Goal: Task Accomplishment & Management: Manage account settings

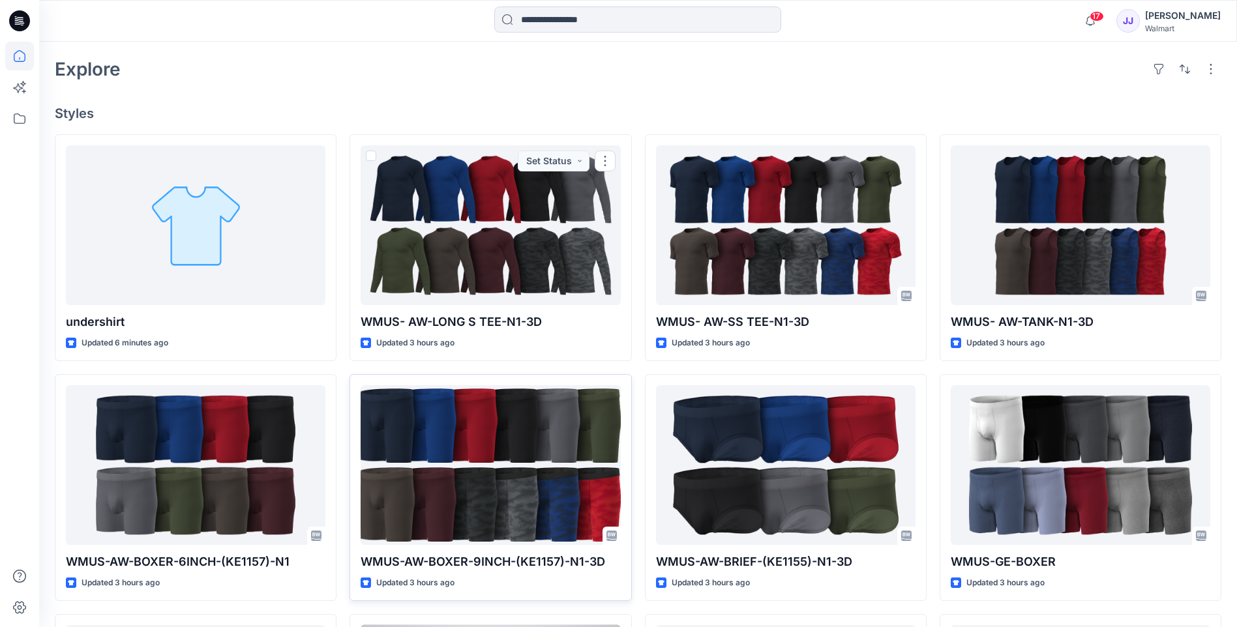
scroll to position [310, 0]
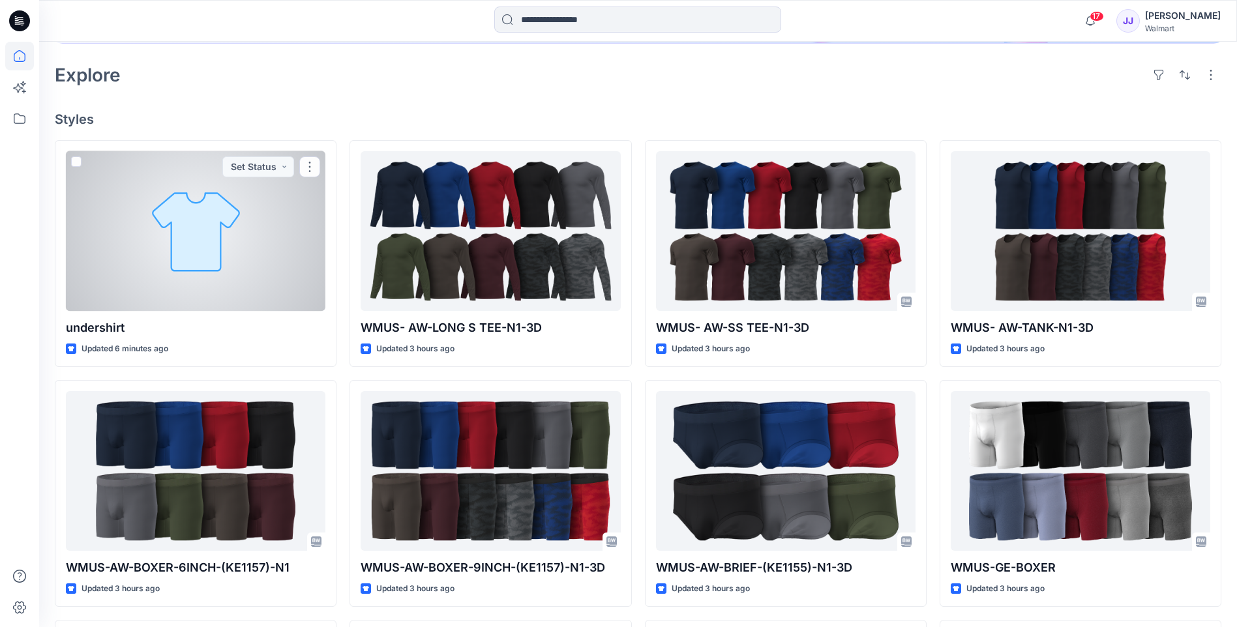
click at [296, 276] on div at bounding box center [195, 231] width 259 height 160
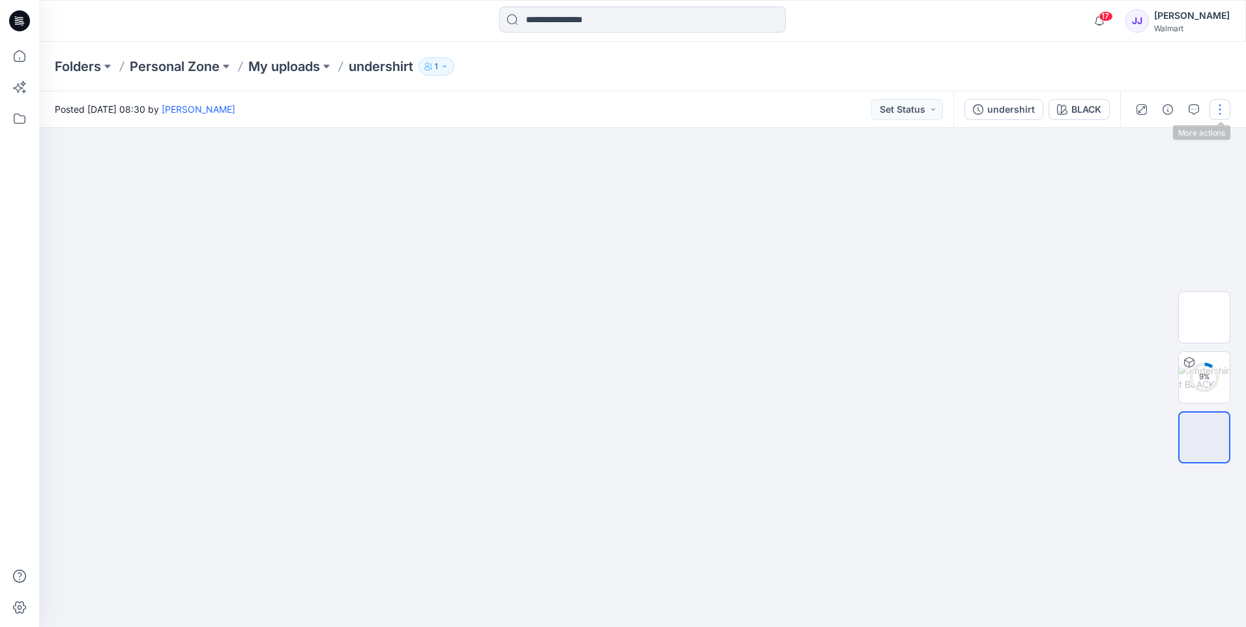
click at [1223, 106] on button "button" at bounding box center [1220, 109] width 21 height 21
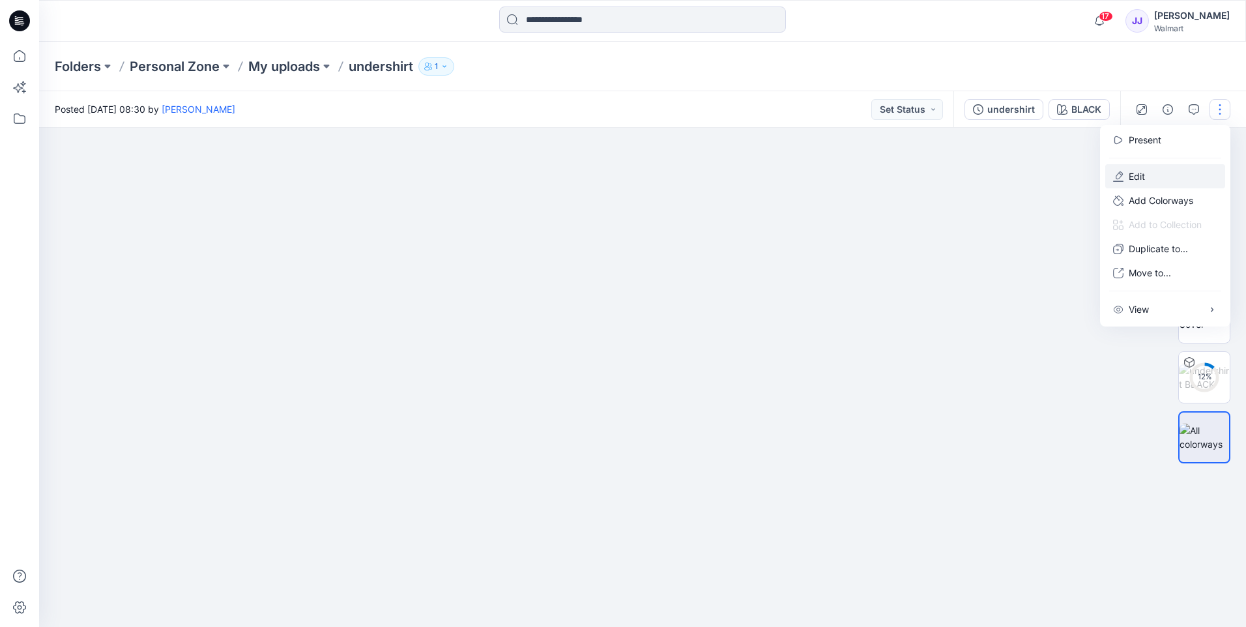
click at [1142, 170] on p "Edit" at bounding box center [1137, 176] width 16 height 14
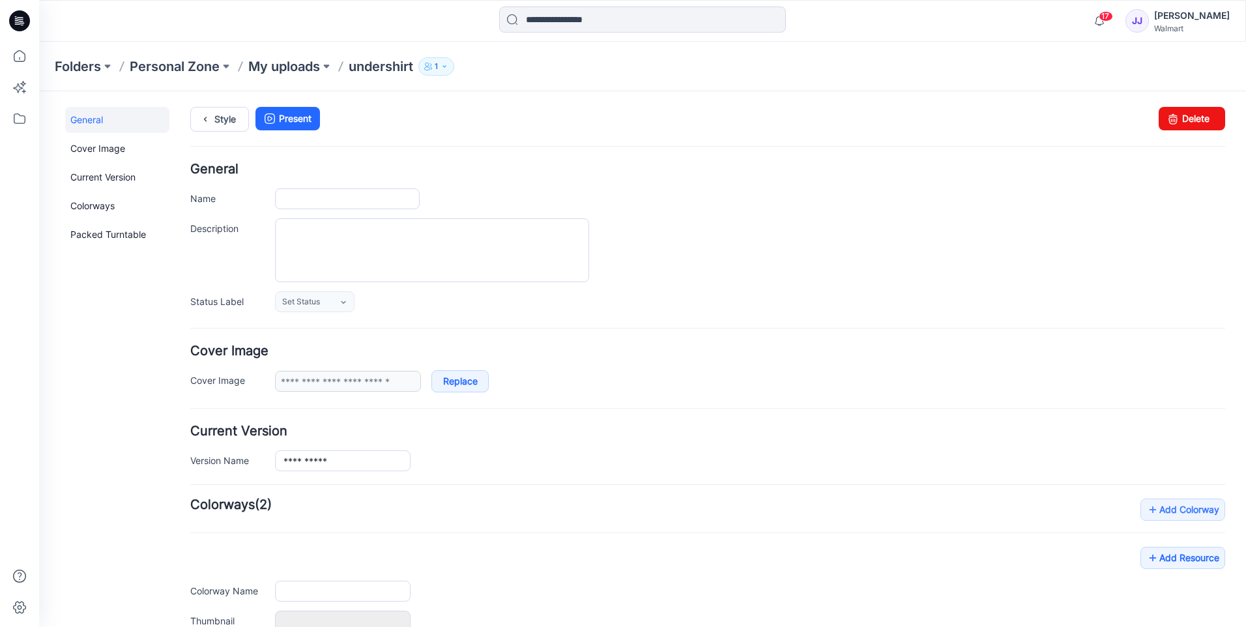
type input "**********"
type input "*****"
type input "**********"
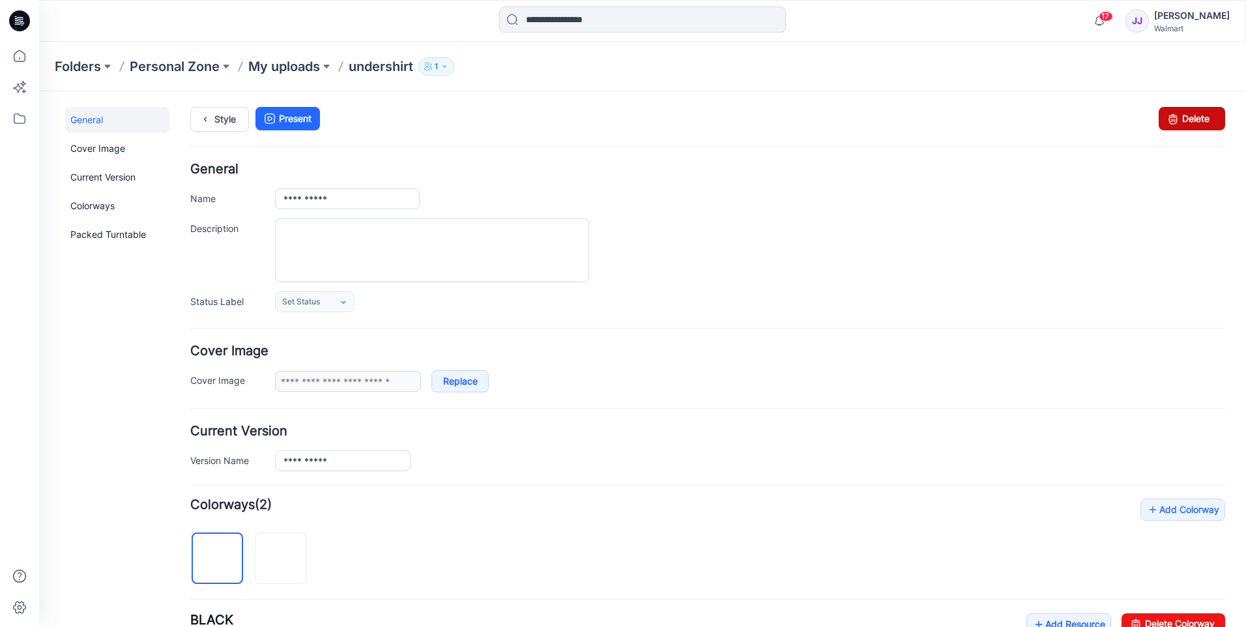
click at [1173, 117] on link "Delete" at bounding box center [1192, 118] width 66 height 23
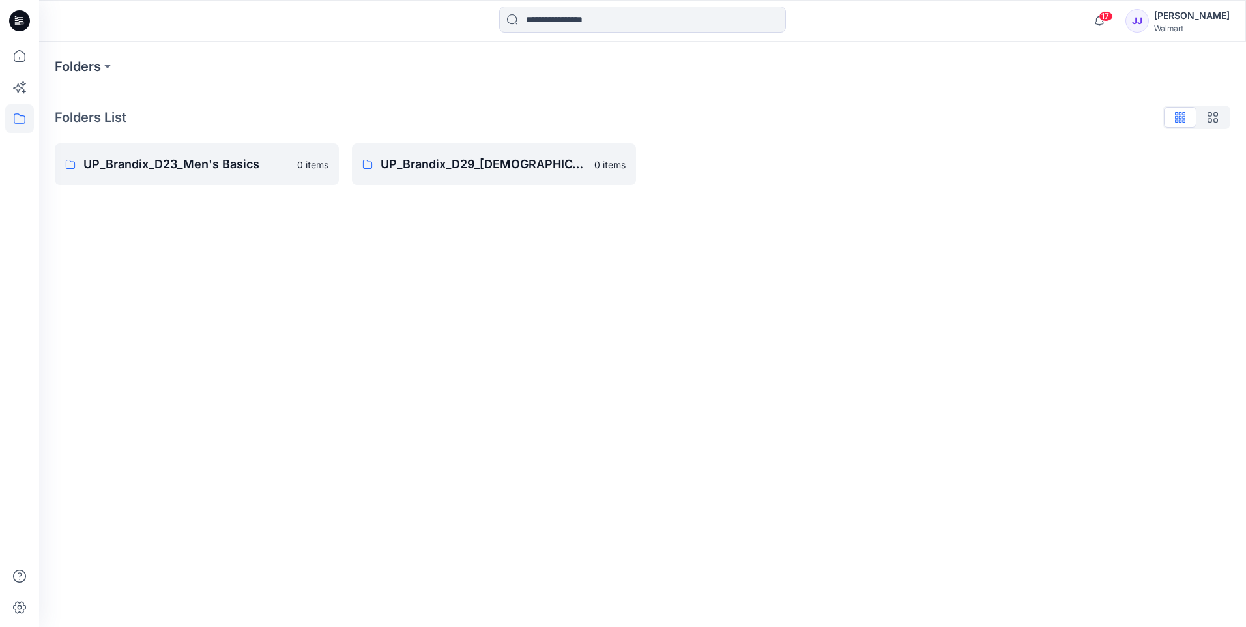
click at [480, 521] on div "Folders Folders List UP_Brandix_D23_Men's Basics 0 items UP_Brandix_D29_[DEMOGR…" at bounding box center [642, 334] width 1207 height 585
click at [25, 53] on icon at bounding box center [19, 56] width 29 height 29
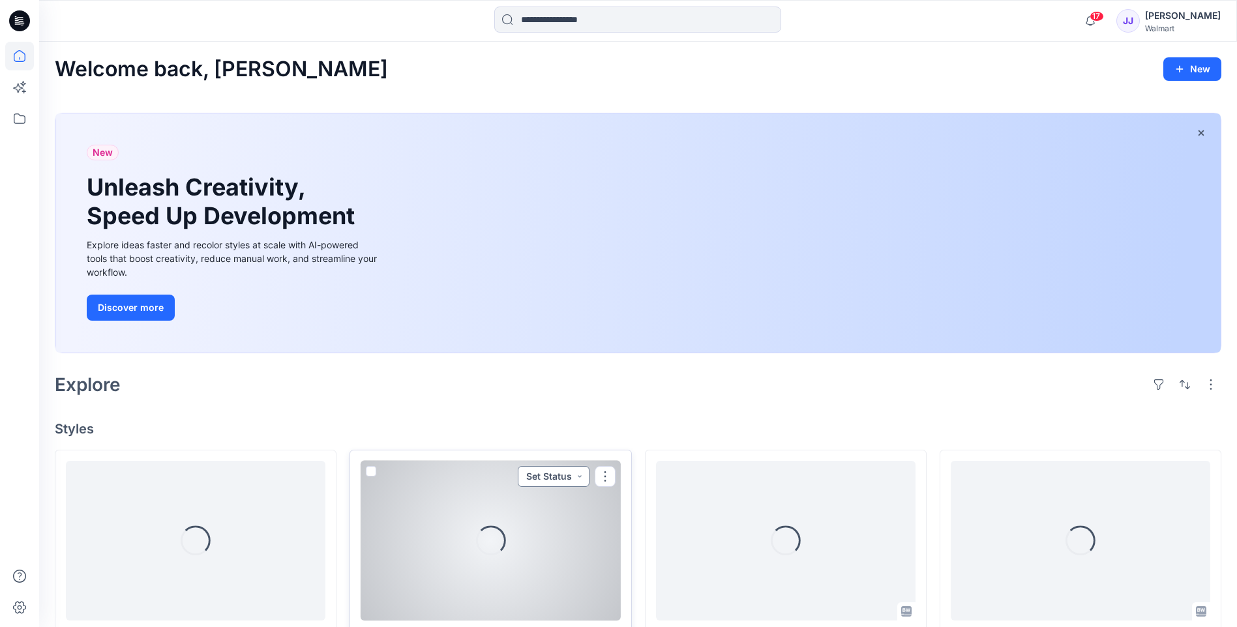
scroll to position [282, 0]
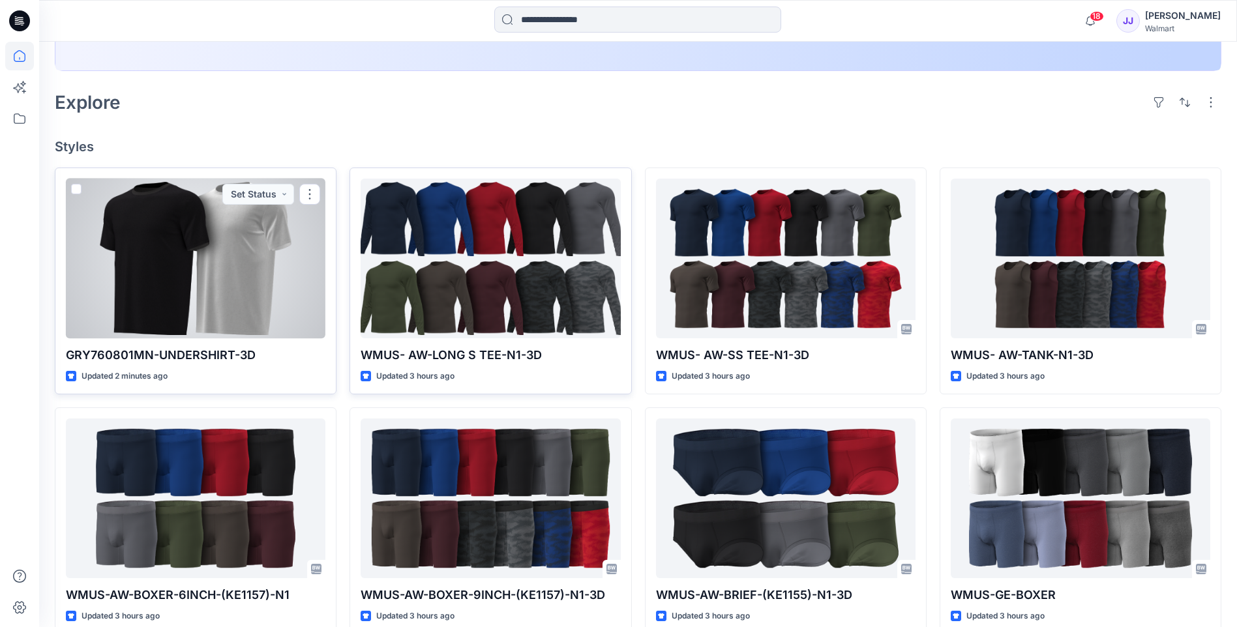
click at [228, 218] on div at bounding box center [195, 259] width 259 height 160
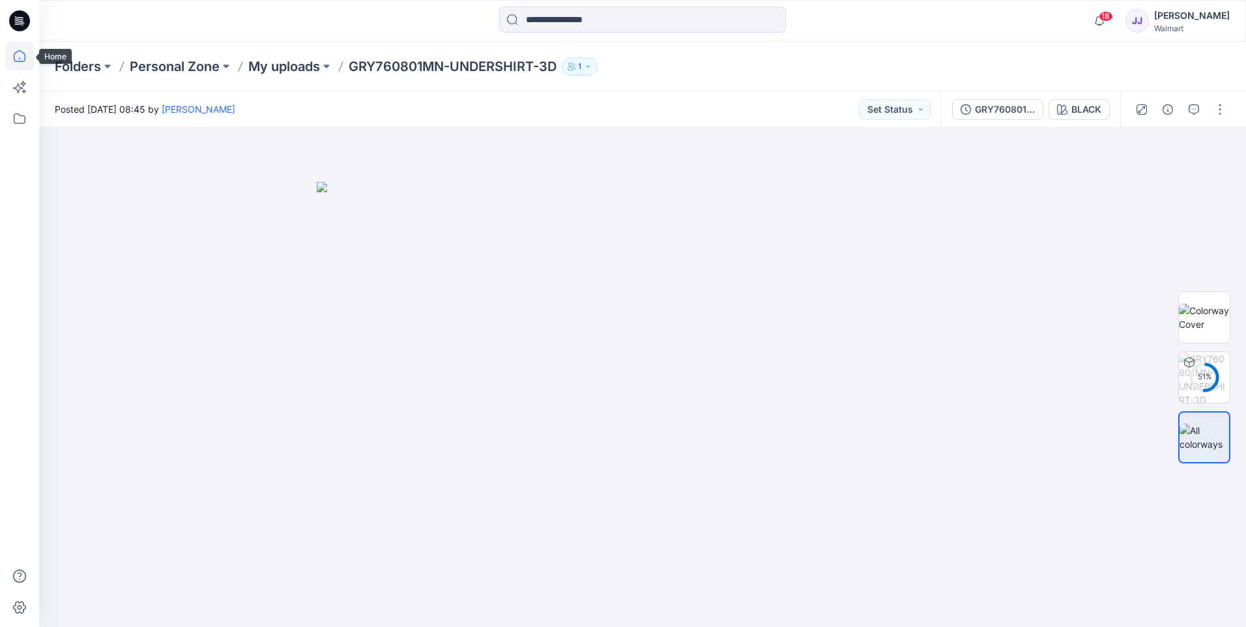
click at [29, 56] on icon at bounding box center [19, 56] width 29 height 29
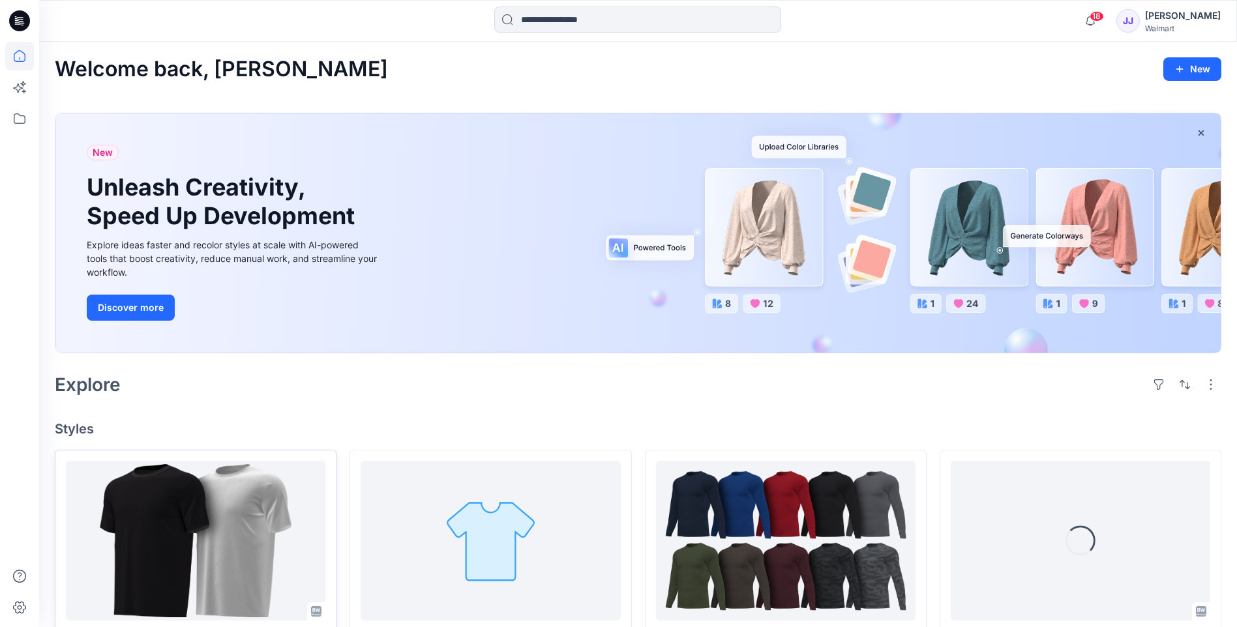
scroll to position [282, 0]
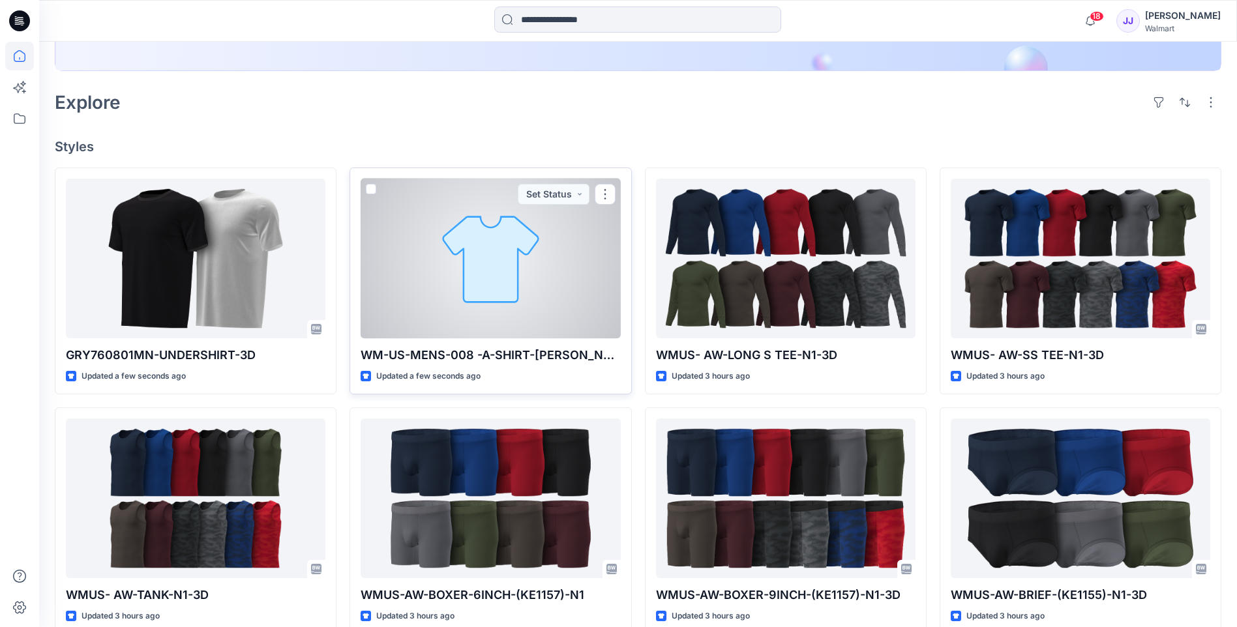
click at [481, 278] on div at bounding box center [489, 259] width 259 height 160
click at [481, 278] on div "Welcome back, [PERSON_NAME] New New Unleash Creativity, Speed Up Development Ex…" at bounding box center [637, 347] width 1197 height 1177
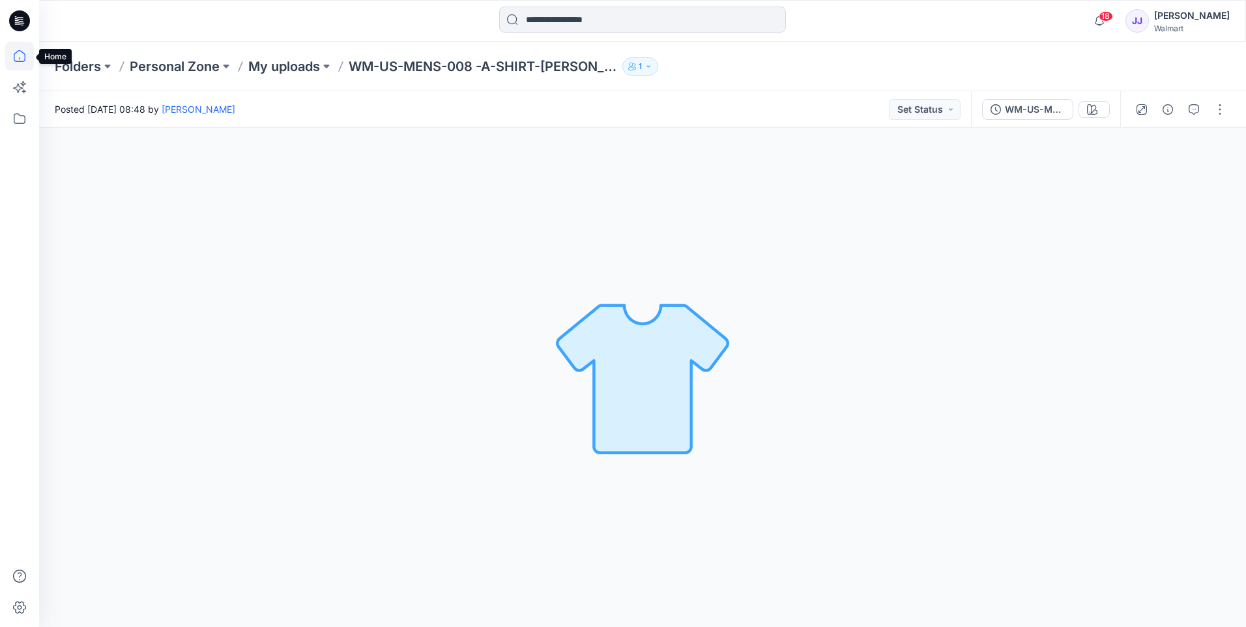
click at [15, 51] on icon at bounding box center [19, 56] width 29 height 29
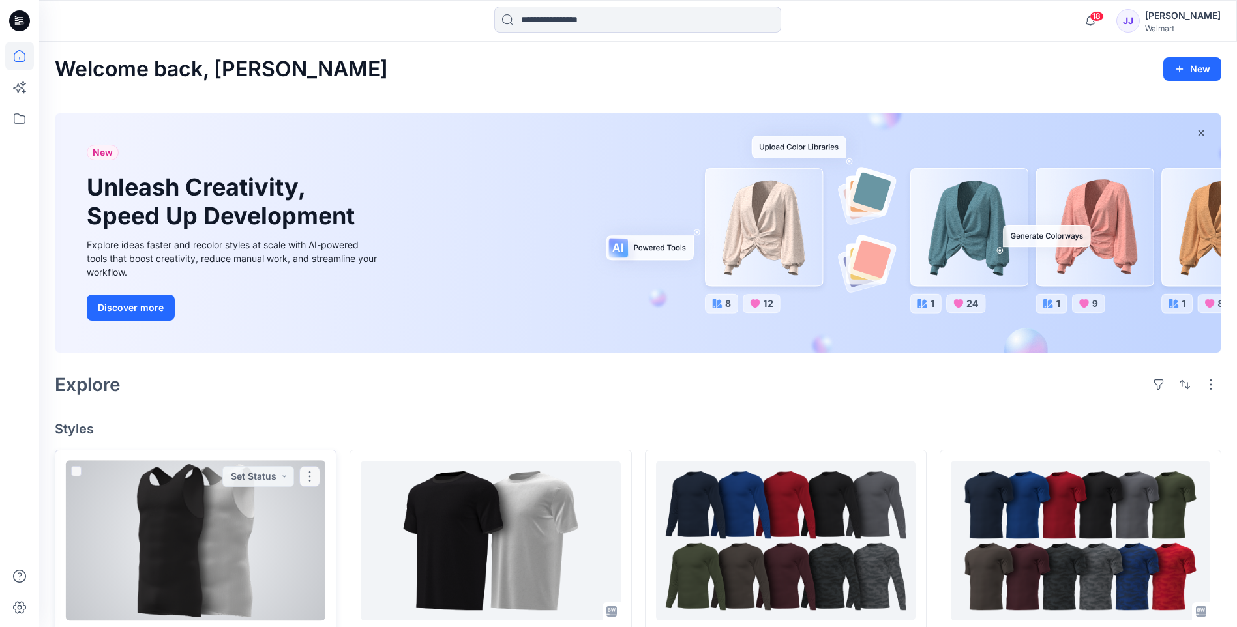
click at [275, 527] on div at bounding box center [195, 541] width 259 height 160
